Goal: Task Accomplishment & Management: Complete application form

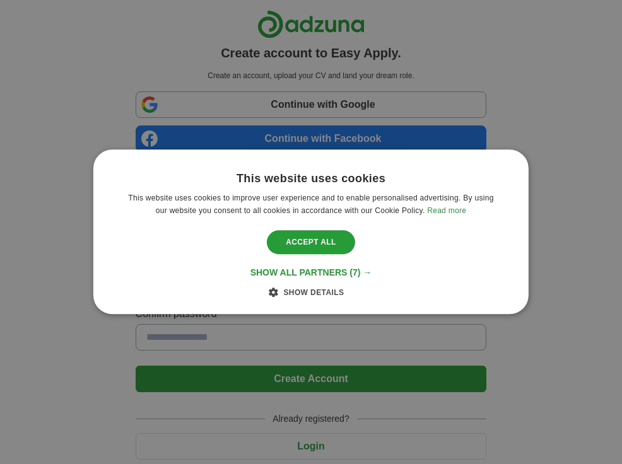
scroll to position [42, 0]
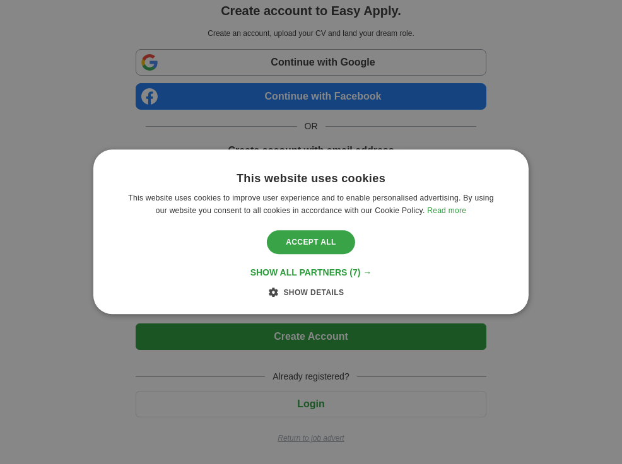
click at [314, 238] on div "Accept all" at bounding box center [311, 242] width 88 height 24
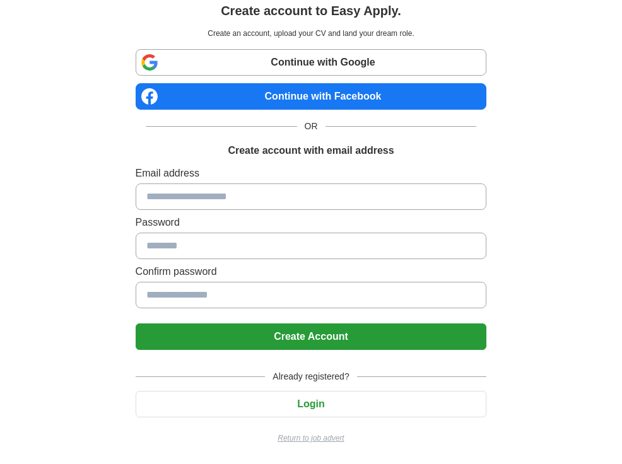
click at [285, 402] on button "Login" at bounding box center [311, 404] width 351 height 26
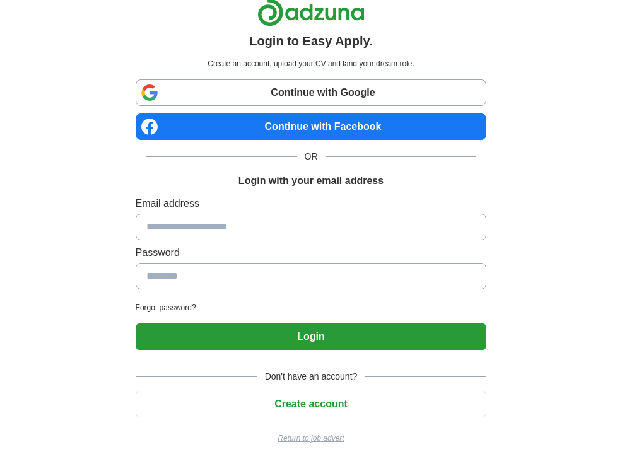
click at [272, 221] on input at bounding box center [311, 227] width 351 height 26
click at [275, 394] on button "Create account" at bounding box center [311, 404] width 351 height 26
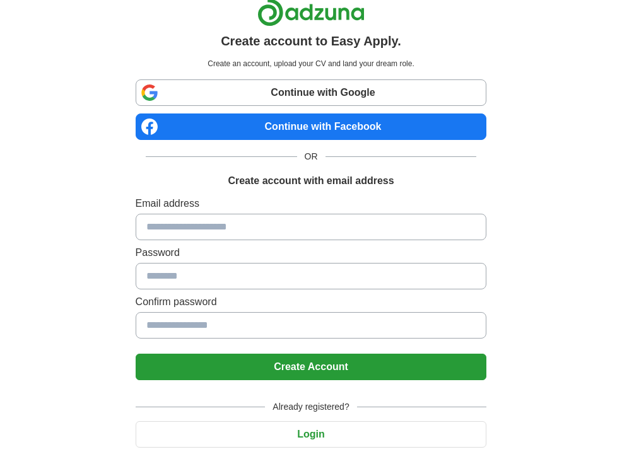
click at [259, 221] on input at bounding box center [311, 227] width 351 height 26
type input "**********"
click at [327, 370] on button "Create Account" at bounding box center [311, 367] width 351 height 26
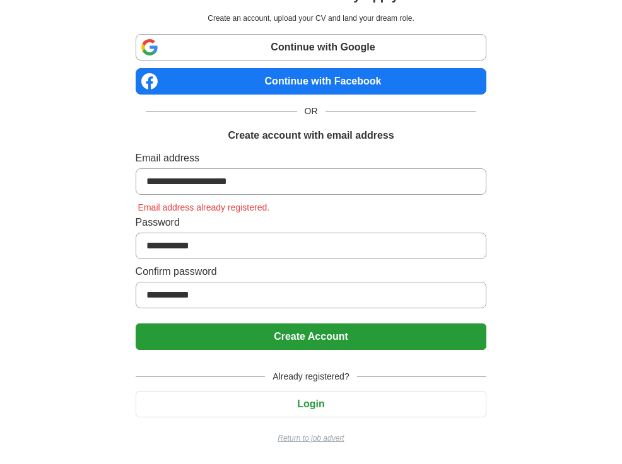
scroll to position [57, 0]
click at [325, 406] on button "Login" at bounding box center [311, 404] width 351 height 26
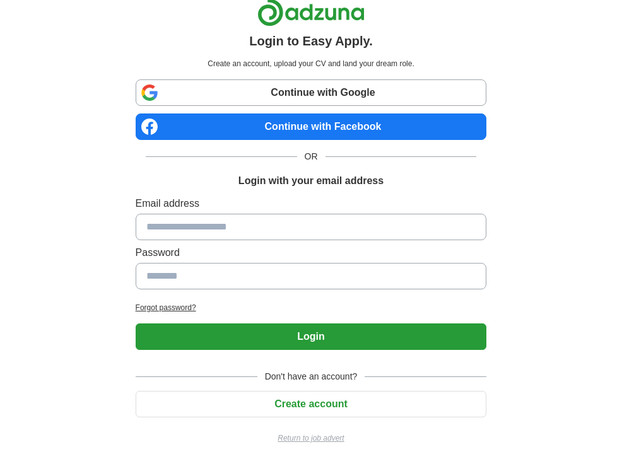
scroll to position [12, 0]
click at [245, 220] on input at bounding box center [311, 227] width 351 height 26
type input "**********"
click at [310, 337] on button "Login" at bounding box center [311, 337] width 351 height 26
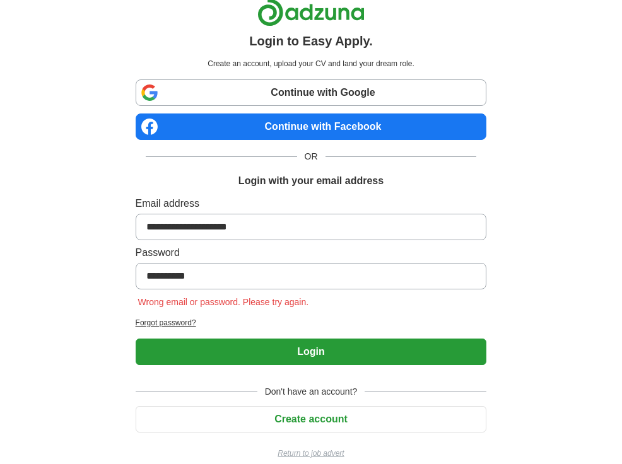
type input "**********"
click at [310, 352] on button "Login" at bounding box center [311, 352] width 351 height 26
